Goal: Check status: Check status

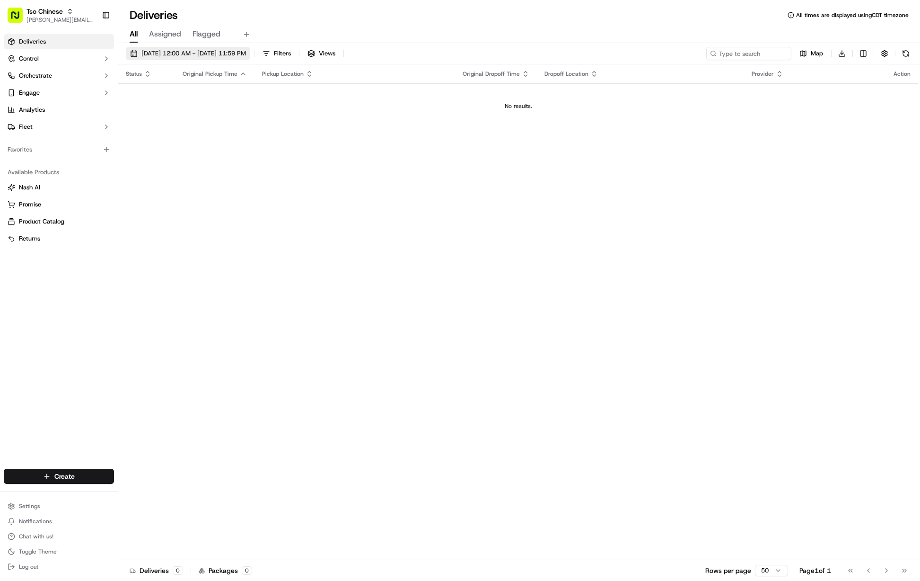
click at [167, 50] on span "[DATE] 12:00 AM - [DATE] 11:59 PM" at bounding box center [193, 53] width 105 height 9
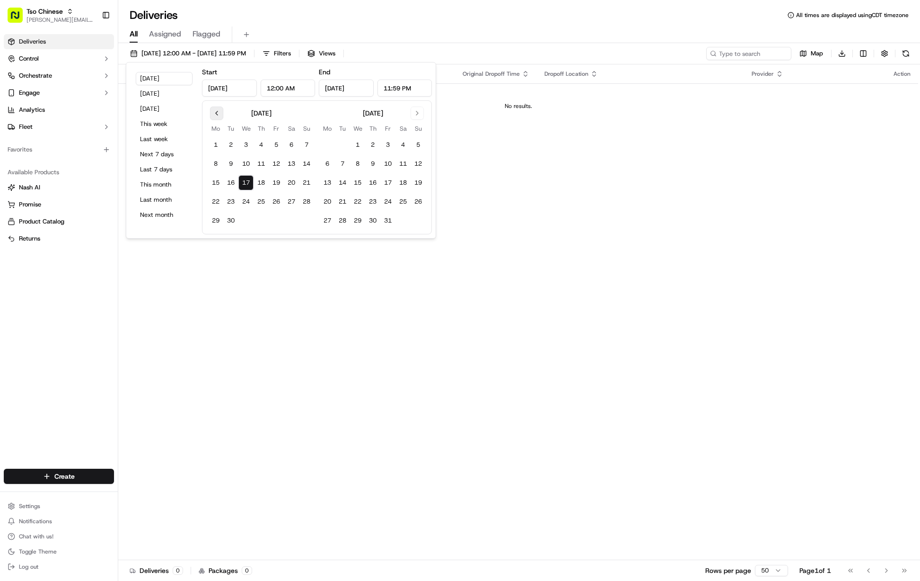
click at [218, 117] on button "Go to previous month" at bounding box center [216, 112] width 13 height 13
click at [290, 222] on button "30" at bounding box center [291, 220] width 15 height 15
type input "[DATE]"
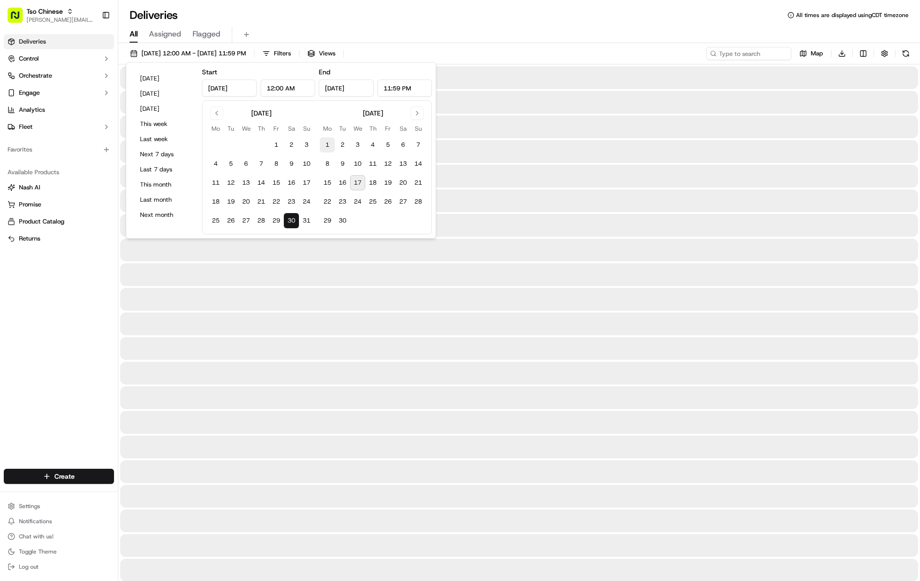
click at [326, 142] on button "1" at bounding box center [327, 144] width 15 height 15
type input "[DATE]"
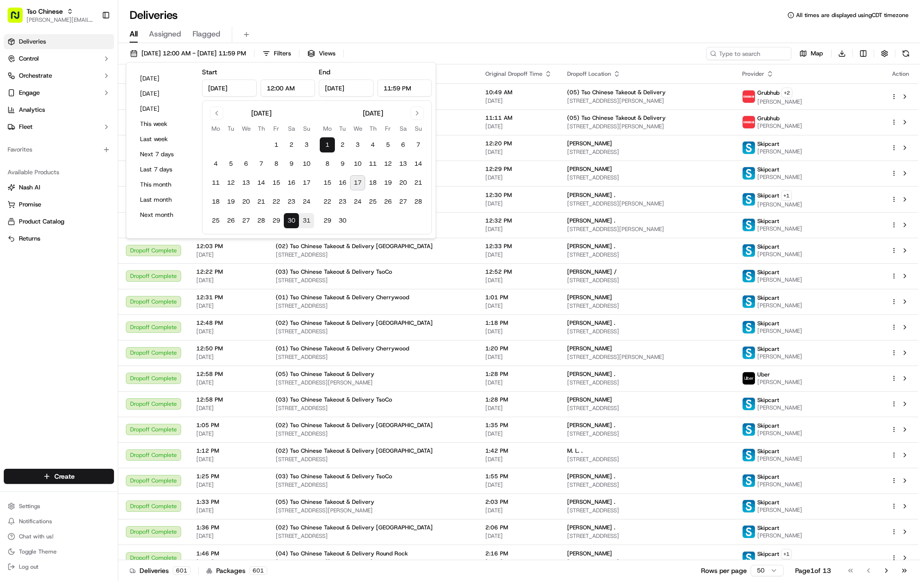
click at [306, 218] on button "31" at bounding box center [306, 220] width 15 height 15
type input "[DATE]"
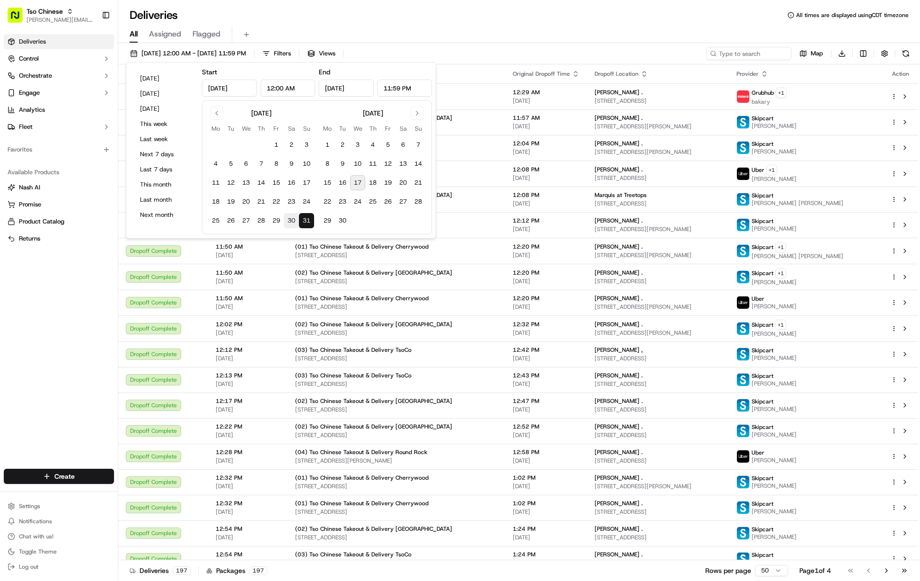
click at [290, 221] on button "30" at bounding box center [291, 220] width 15 height 15
type input "[DATE]"
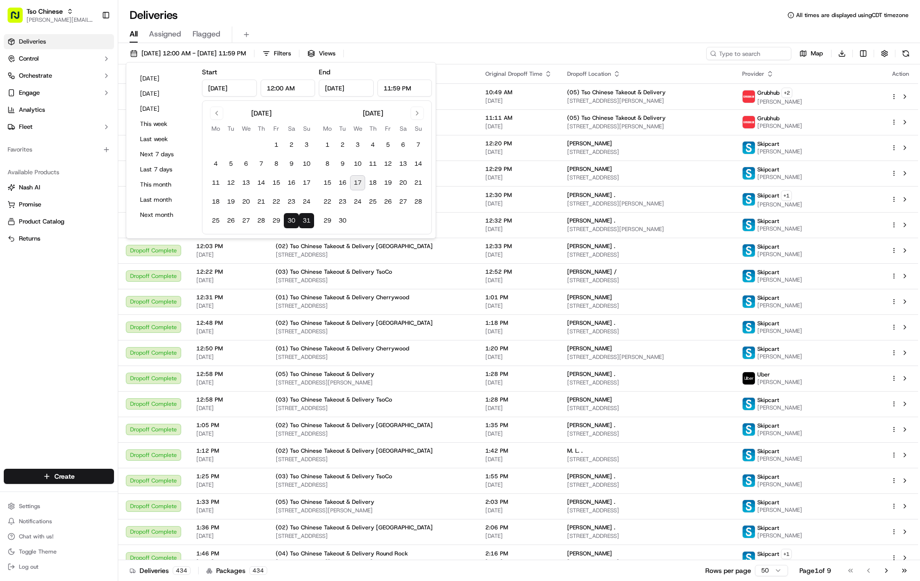
click at [481, 43] on div "All Assigned Flagged" at bounding box center [519, 34] width 802 height 17
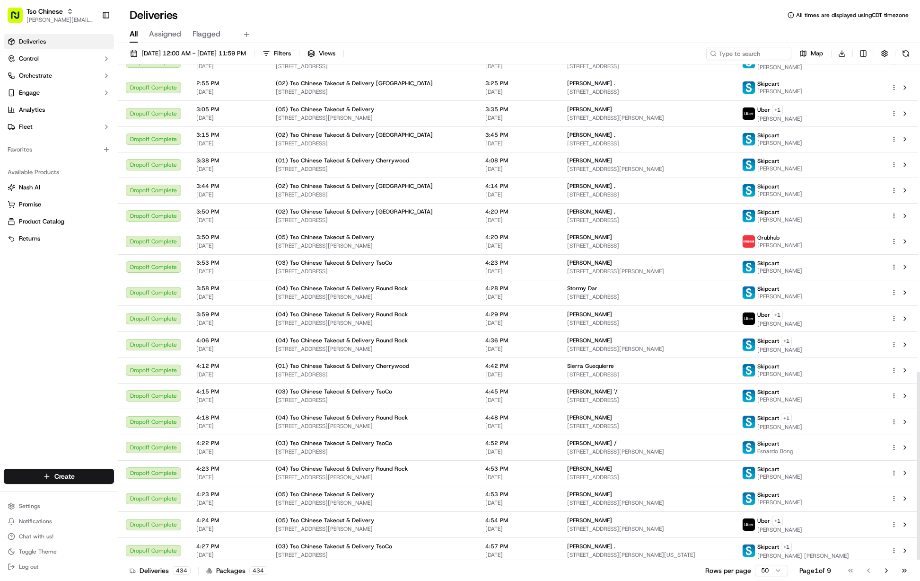
scroll to position [807, 0]
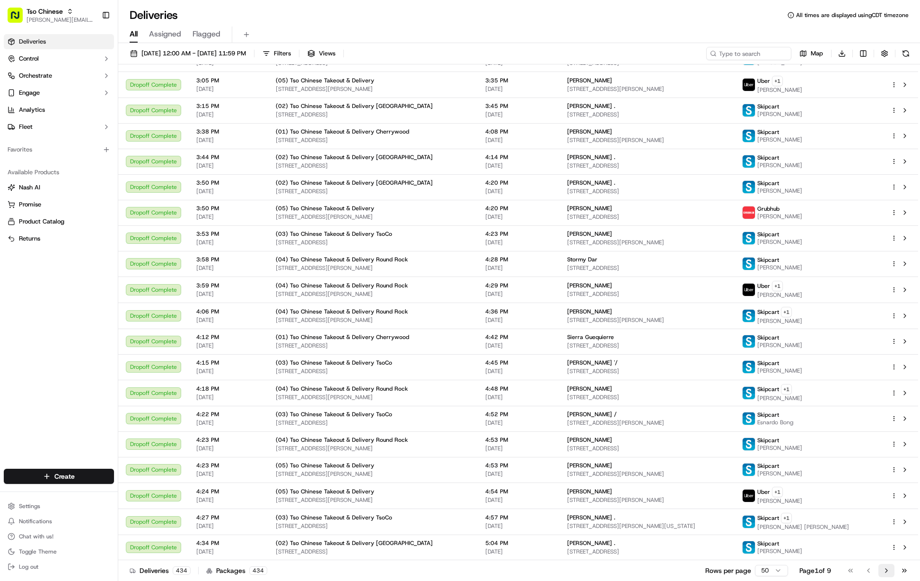
click at [885, 572] on button "Go to next page" at bounding box center [887, 569] width 16 height 13
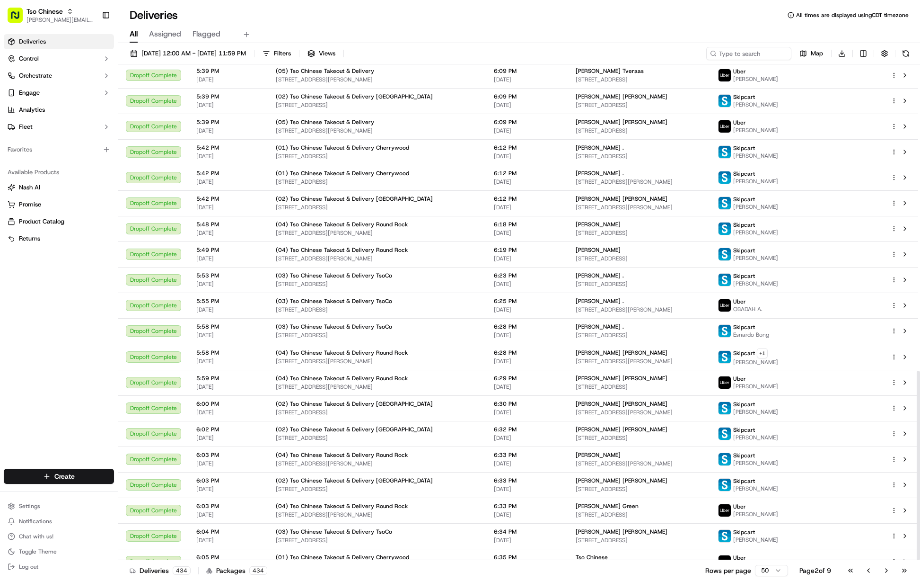
scroll to position [802, 0]
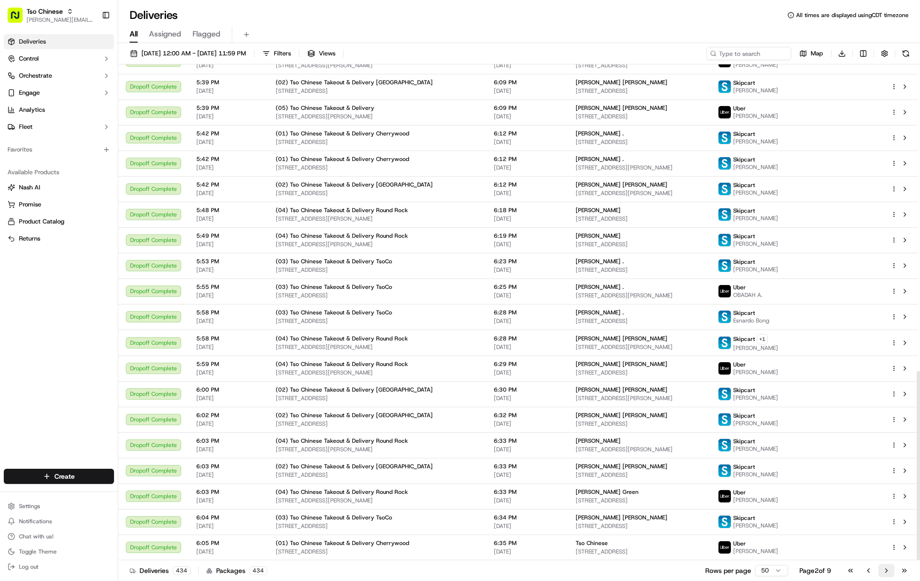
click at [886, 570] on button "Go to next page" at bounding box center [887, 569] width 16 height 13
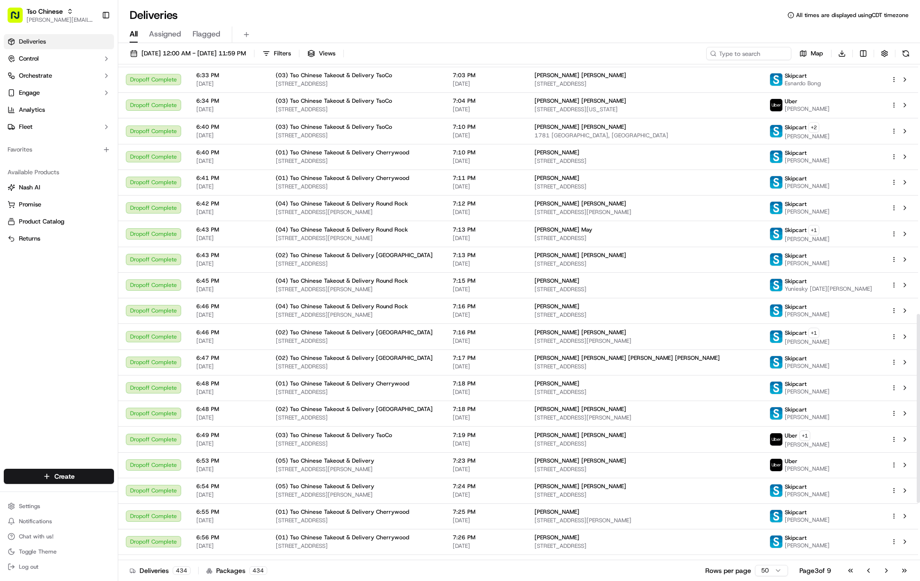
scroll to position [806, 0]
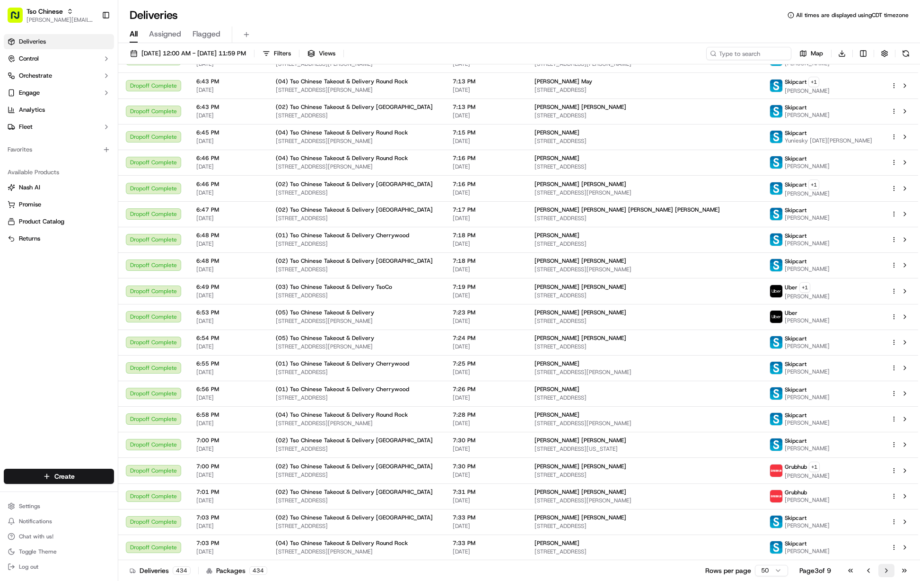
click at [885, 569] on button "Go to next page" at bounding box center [887, 569] width 16 height 13
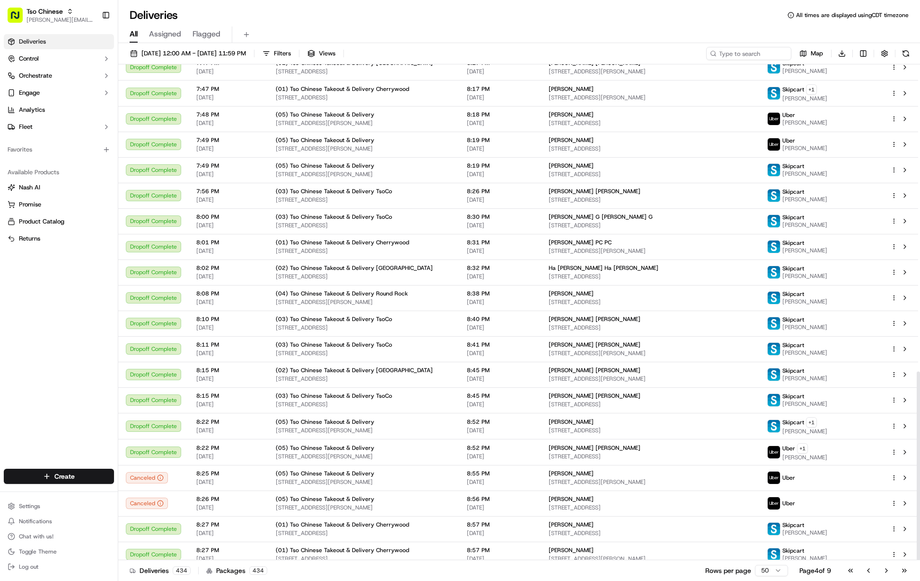
scroll to position [806, 0]
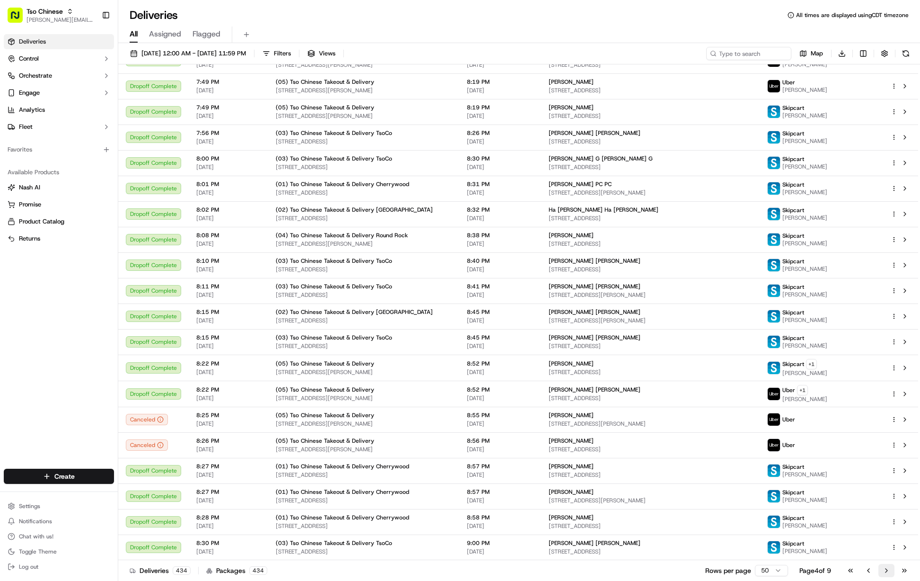
click at [887, 569] on button "Go to next page" at bounding box center [887, 569] width 16 height 13
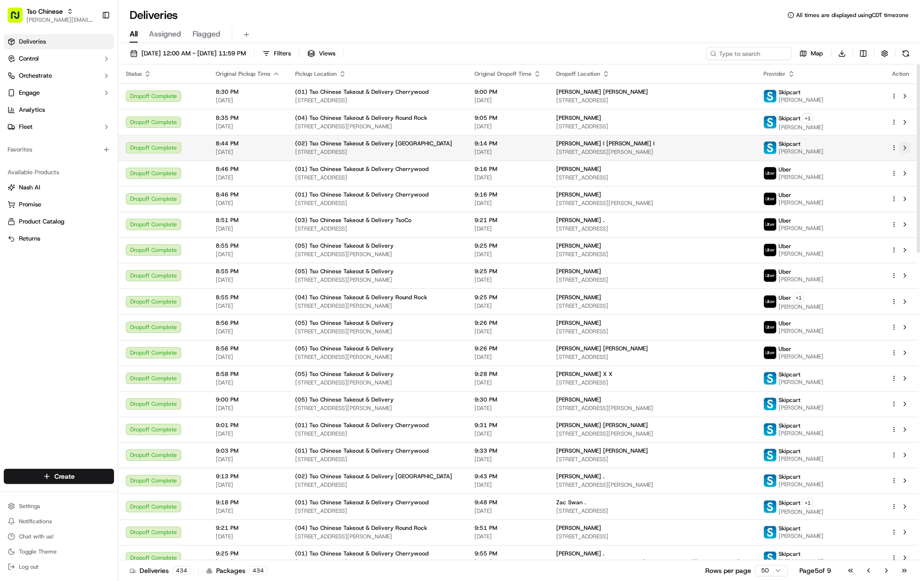
click at [904, 145] on button at bounding box center [904, 147] width 11 height 11
click at [757, 54] on input at bounding box center [735, 53] width 114 height 13
paste input "Q6SR9B7"
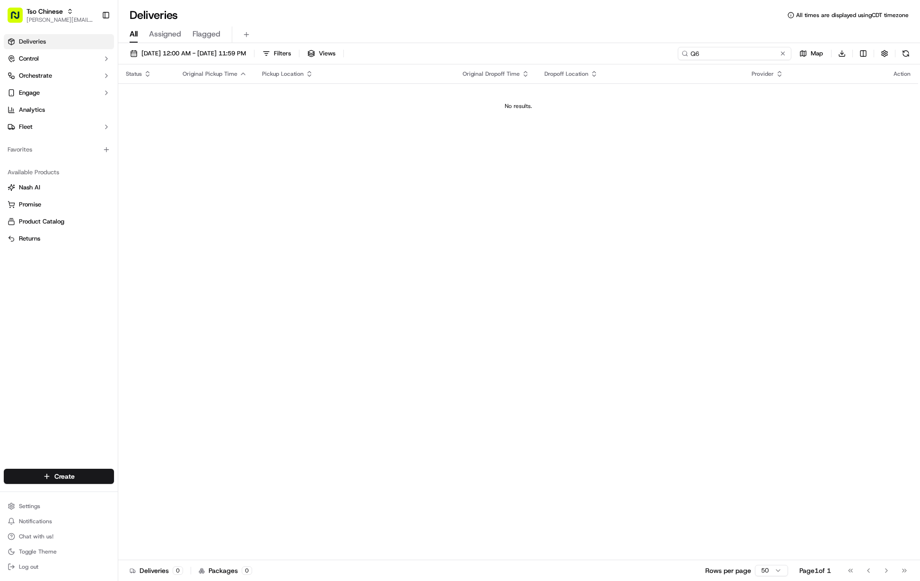
type input "Q"
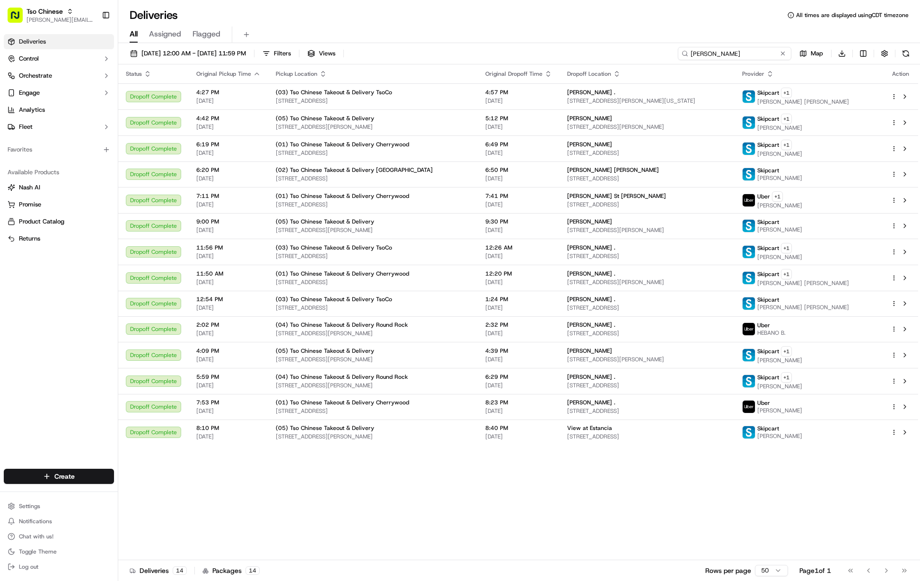
type input "[PERSON_NAME]"
click at [172, 53] on span "[DATE] 12:00 AM - [DATE] 11:59 PM" at bounding box center [193, 53] width 105 height 9
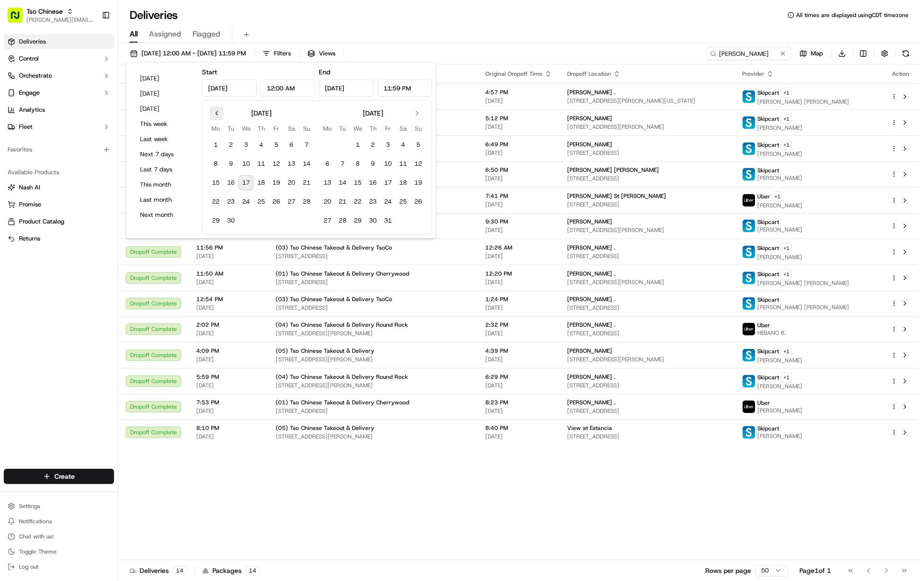
click at [217, 115] on button "Go to previous month" at bounding box center [216, 112] width 13 height 13
click at [277, 182] on button "18" at bounding box center [276, 182] width 15 height 15
type input "[DATE]"
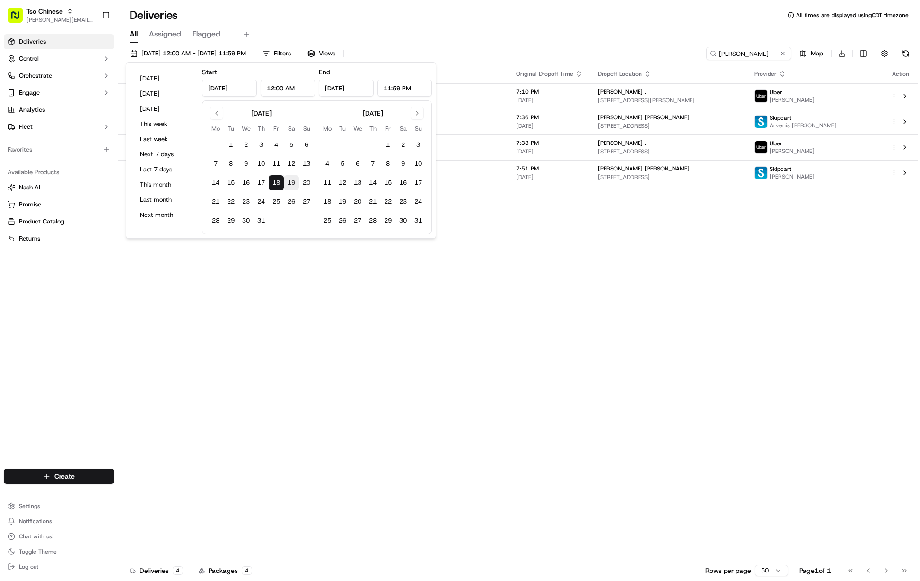
click at [291, 183] on button "19" at bounding box center [291, 182] width 15 height 15
type input "[DATE]"
click at [449, 32] on div "All Assigned Flagged" at bounding box center [519, 34] width 802 height 17
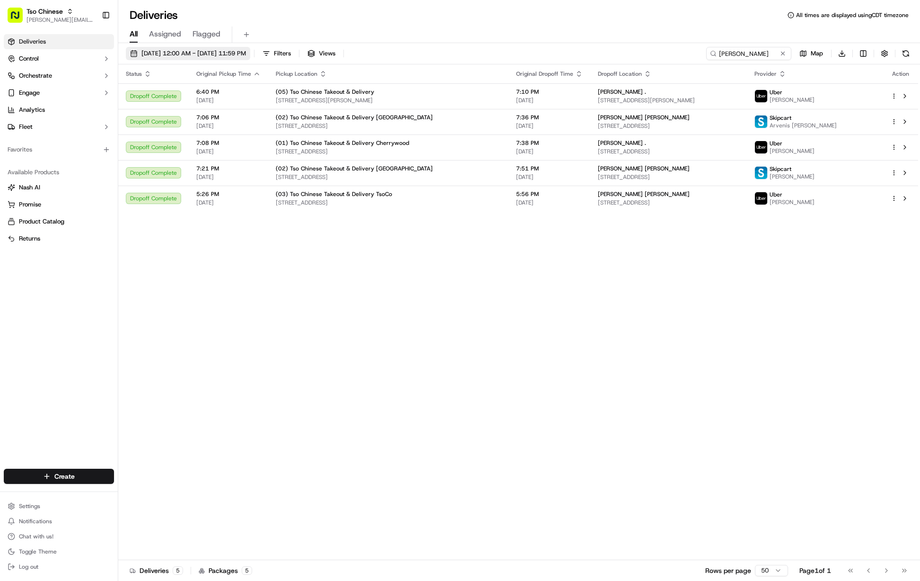
click at [190, 51] on span "[DATE] 12:00 AM - [DATE] 11:59 PM" at bounding box center [193, 53] width 105 height 9
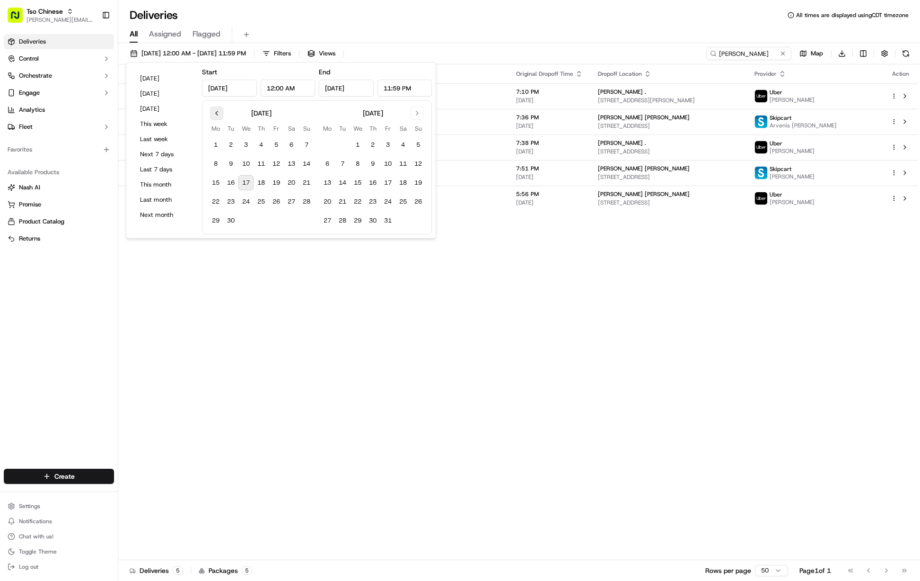
click at [216, 114] on button "Go to previous month" at bounding box center [216, 112] width 13 height 13
click at [213, 114] on button "Go to previous month" at bounding box center [216, 112] width 13 height 13
click at [305, 184] on button "20" at bounding box center [306, 182] width 15 height 15
type input "[DATE]"
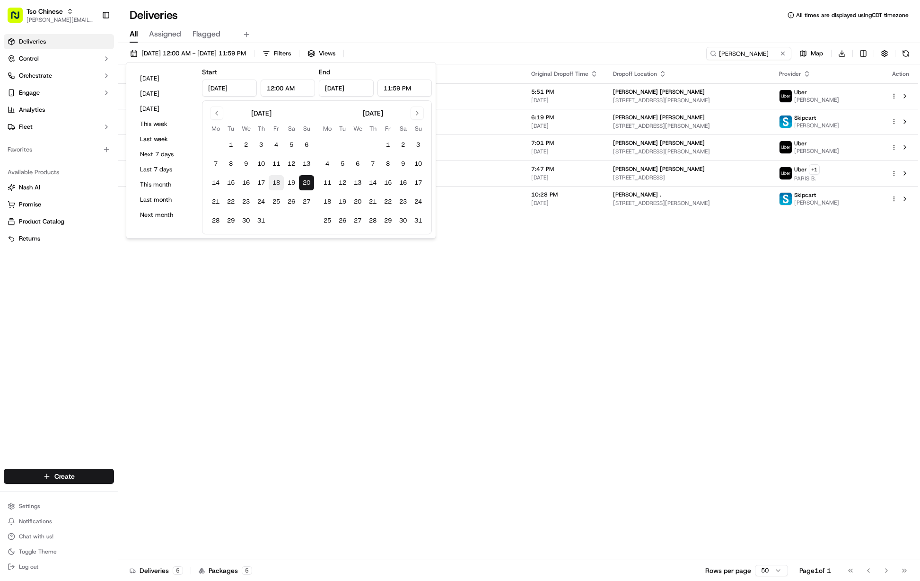
click at [276, 182] on button "18" at bounding box center [276, 182] width 15 height 15
type input "[DATE]"
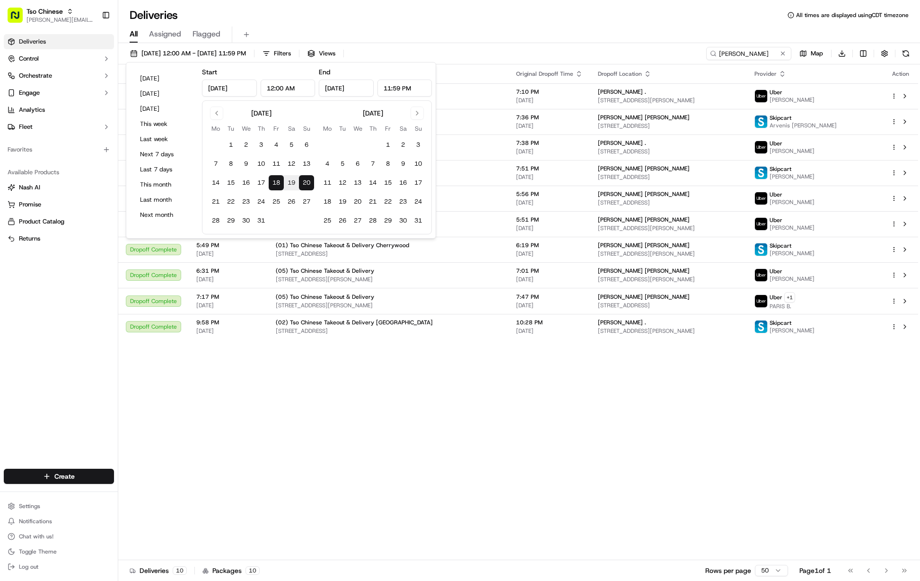
click at [494, 16] on div "Deliveries All times are displayed using CDT timezone" at bounding box center [519, 15] width 802 height 15
